Goal: Check status: Check status

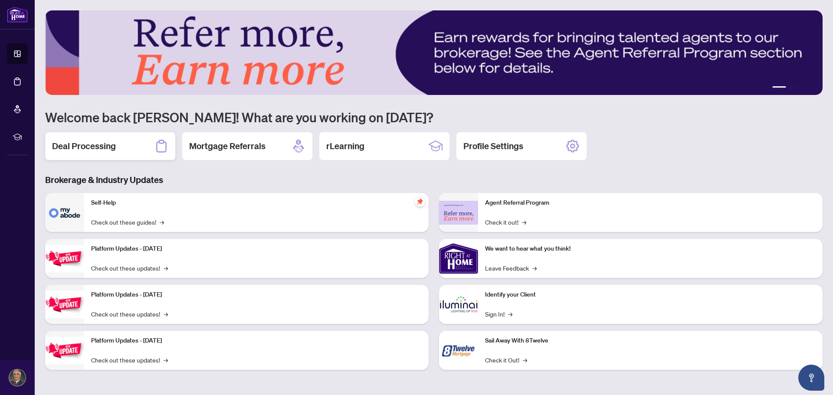
click at [78, 149] on h2 "Deal Processing" at bounding box center [84, 146] width 64 height 12
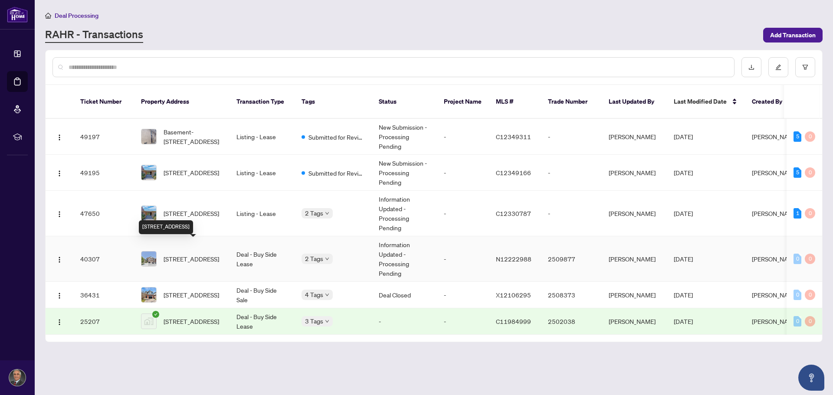
click at [192, 254] on span "[STREET_ADDRESS]" at bounding box center [191, 259] width 56 height 10
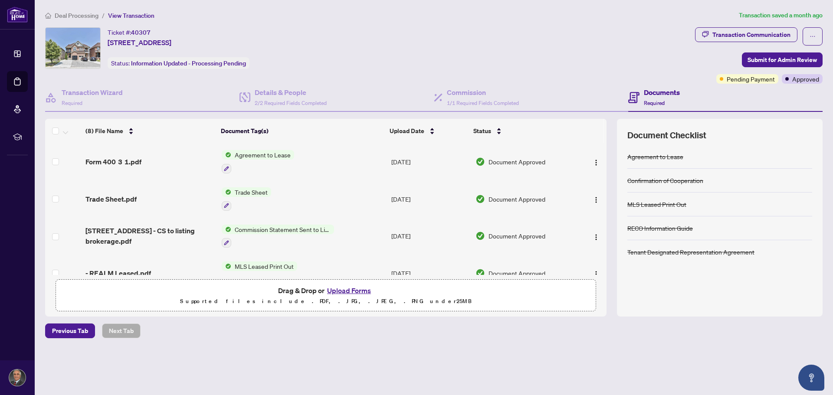
scroll to position [43, 0]
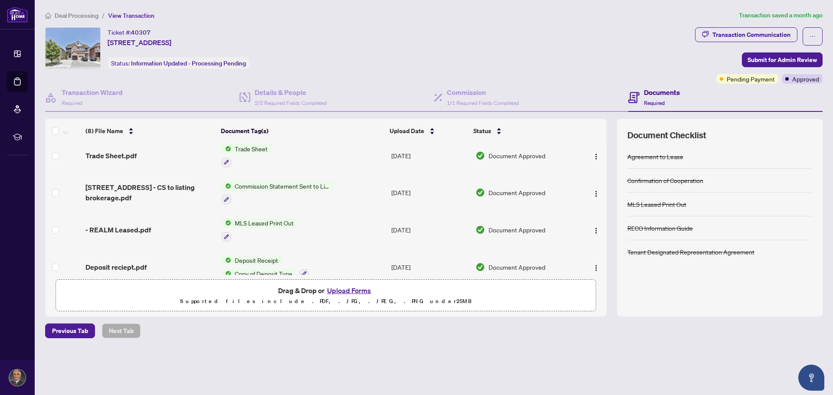
click at [287, 190] on div "Commission Statement Sent to Listing Brokerage" at bounding box center [278, 192] width 112 height 23
click at [359, 200] on td "Commission Statement Sent to Listing Brokerage" at bounding box center [303, 192] width 170 height 37
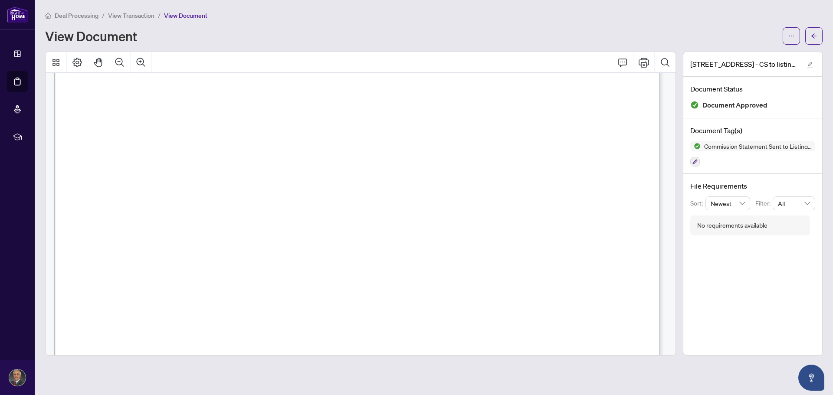
scroll to position [172, 0]
